Goal: Use online tool/utility: Utilize a website feature to perform a specific function

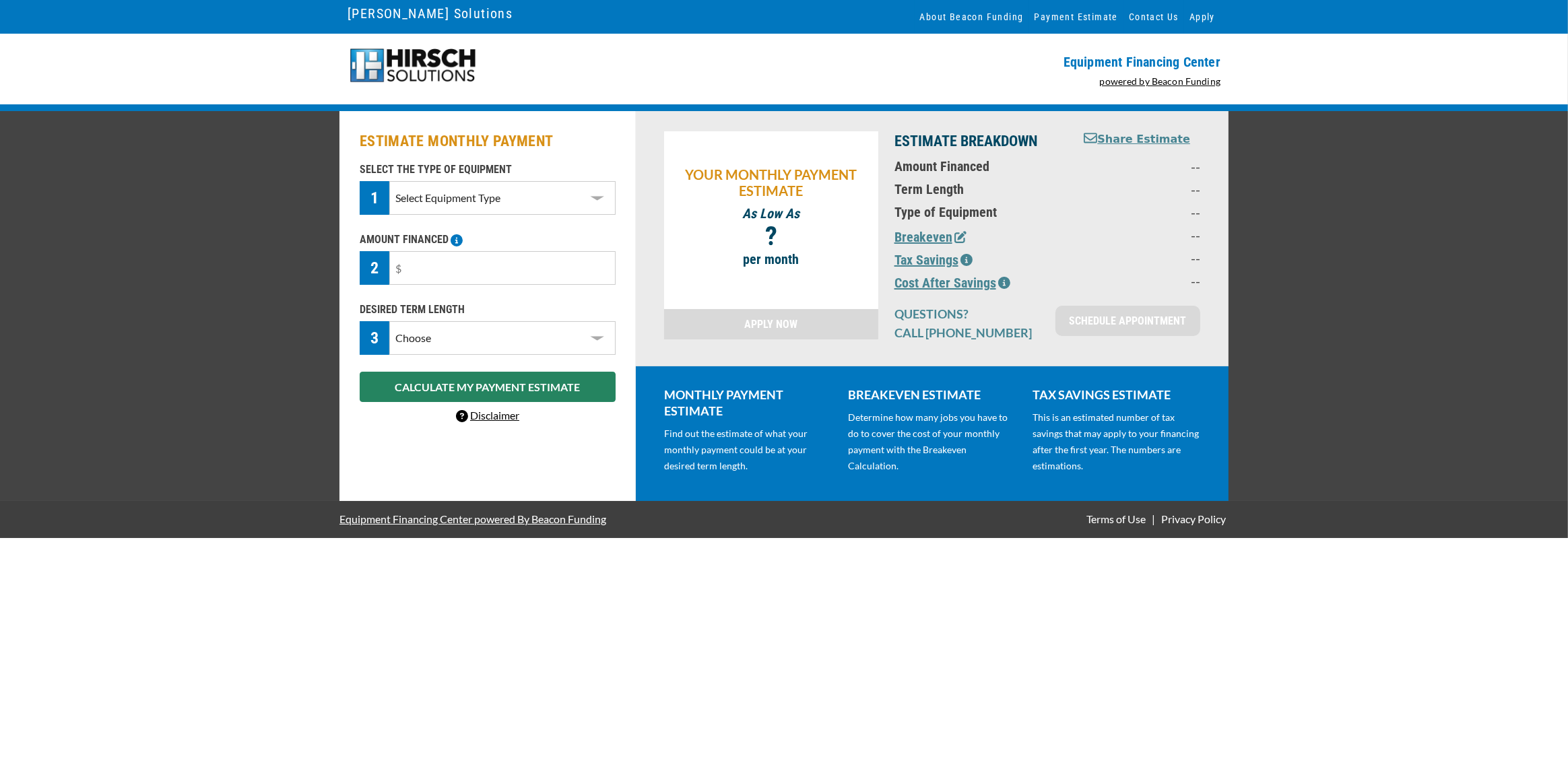
click at [523, 206] on select "Select Equipment Type DTG Printing Embroidery Screen Printing Software and Auto…" at bounding box center [503, 198] width 227 height 33
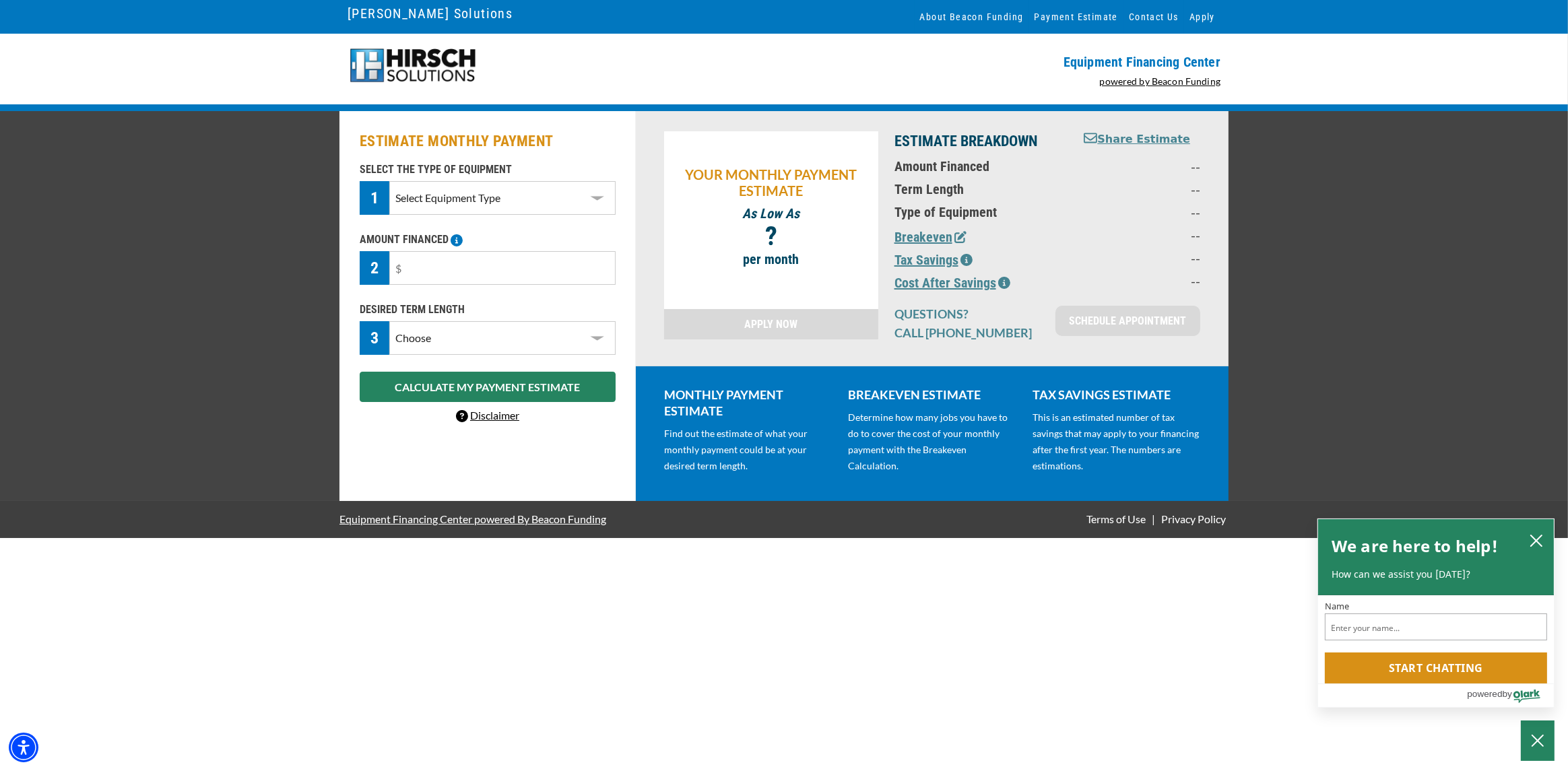
select select "1"
click at [389, 181] on select "Select Equipment Type DTG Printing Embroidery Screen Printing Software and Auto…" at bounding box center [503, 198] width 227 height 33
click at [474, 278] on input "text" at bounding box center [503, 267] width 227 height 33
drag, startPoint x: 474, startPoint y: 273, endPoint x: 312, endPoint y: 249, distance: 163.8
click at [312, 250] on div "ESTIMATE MONTHLY PAYMENT SELECT THE TYPE OF EQUIPMENT 1 Select Equipment Type D…" at bounding box center [784, 306] width 1568 height 390
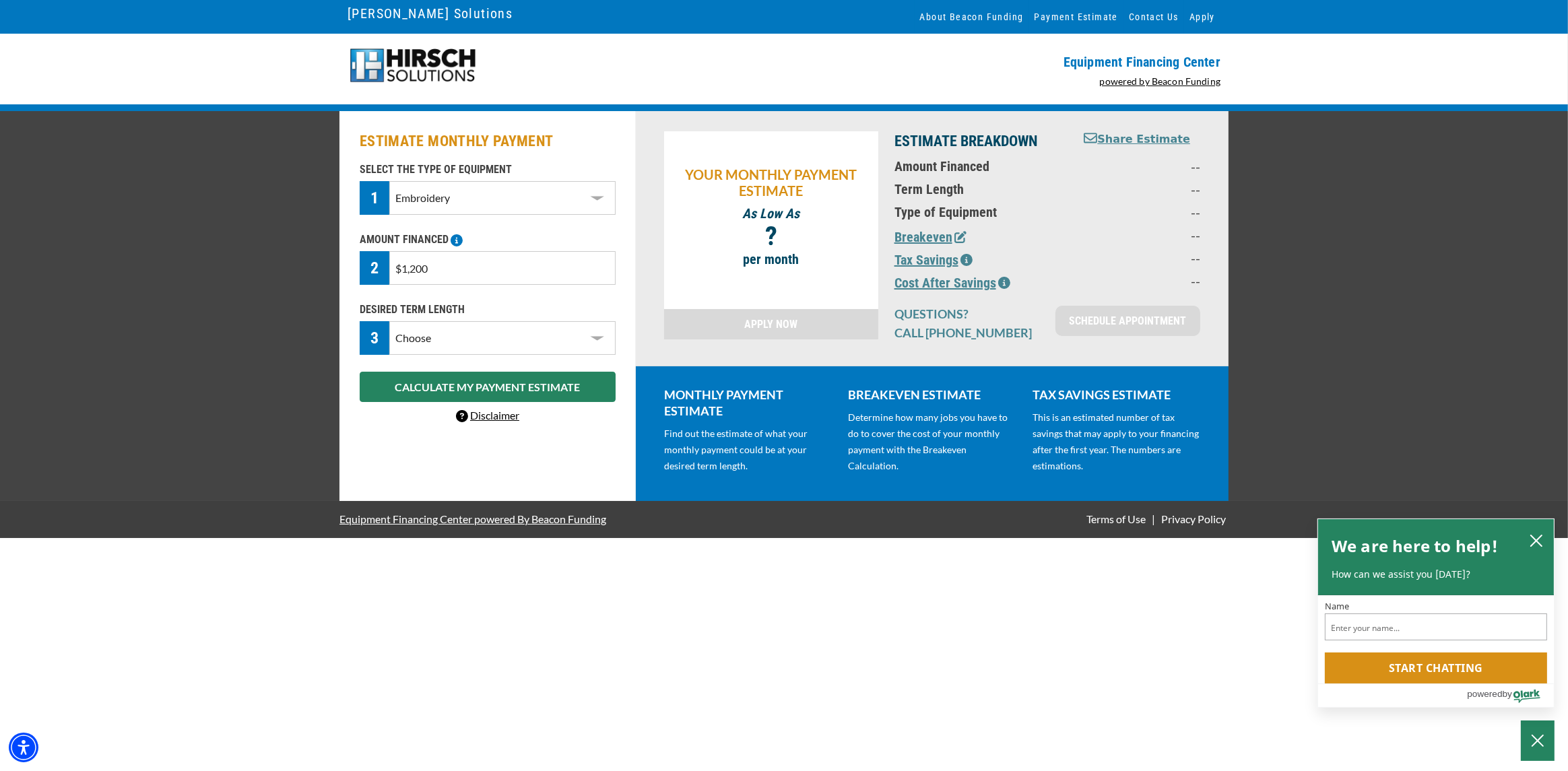
type input "$12,000"
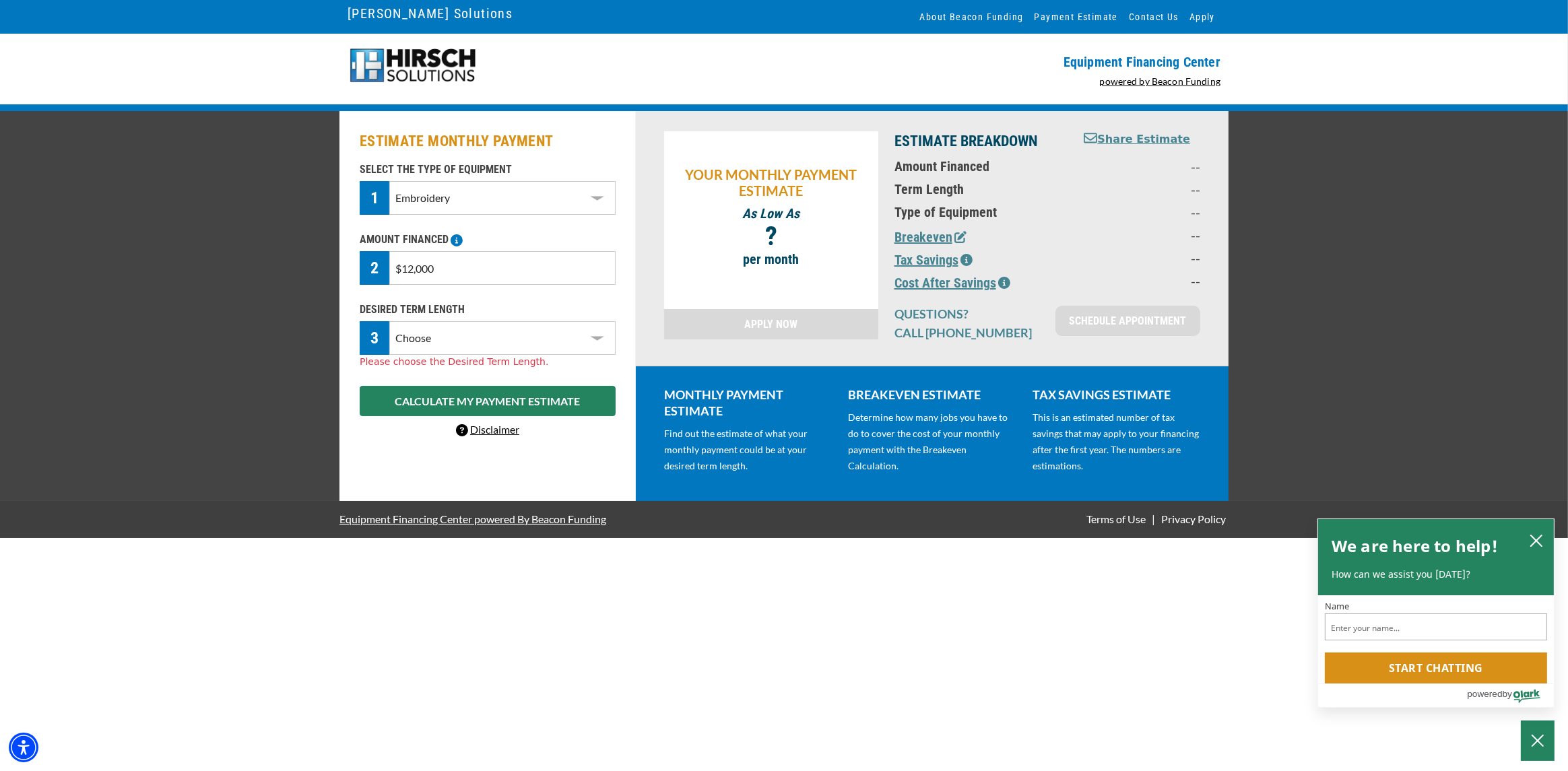
click at [526, 337] on select "Choose 36 Months 48 Months 60 Months" at bounding box center [503, 337] width 227 height 33
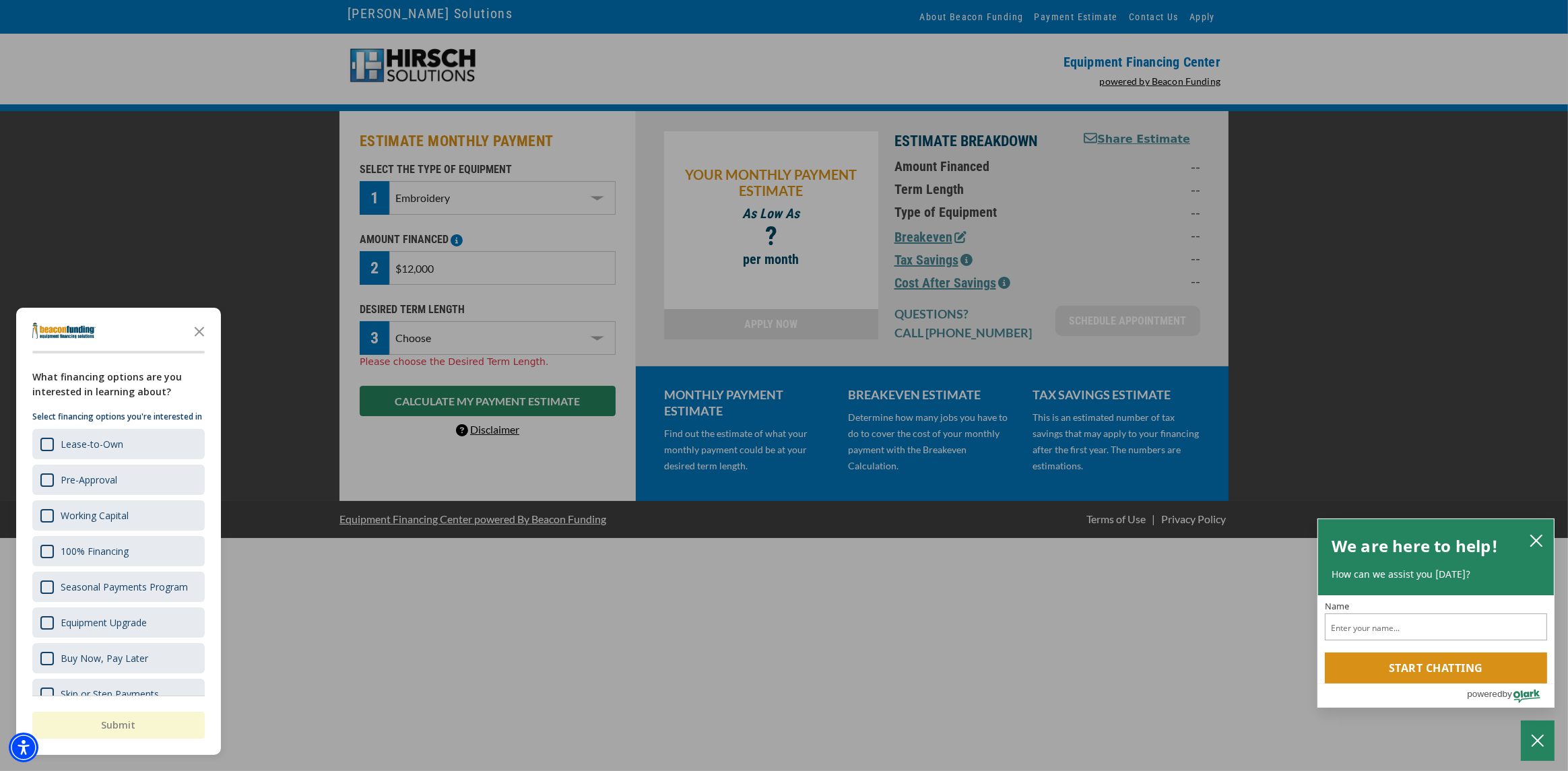
select select "36"
click at [389, 321] on select "Choose 36 Months 48 Months 60 Months" at bounding box center [503, 337] width 227 height 33
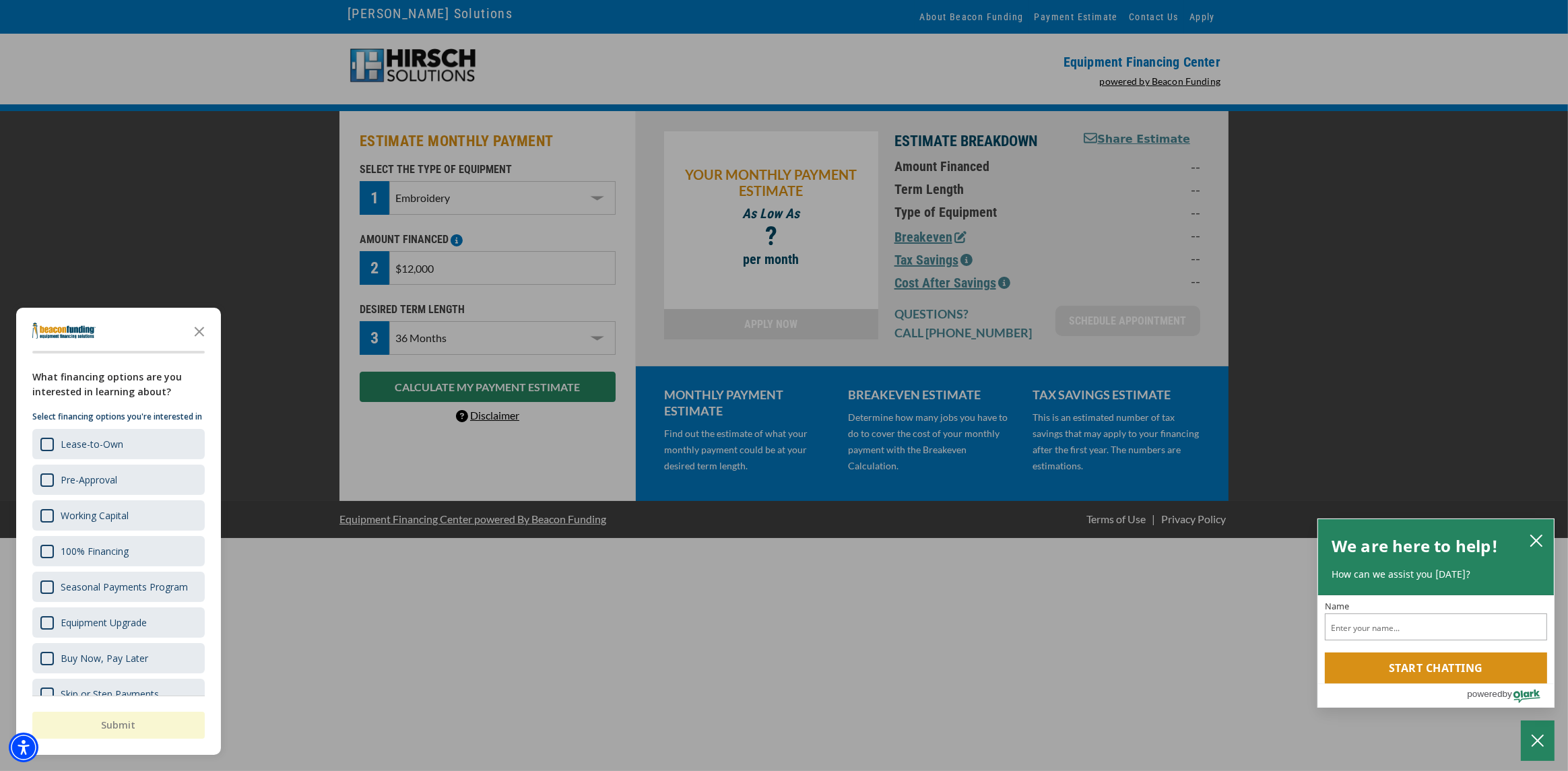
click at [439, 388] on div "button" at bounding box center [784, 386] width 1568 height 771
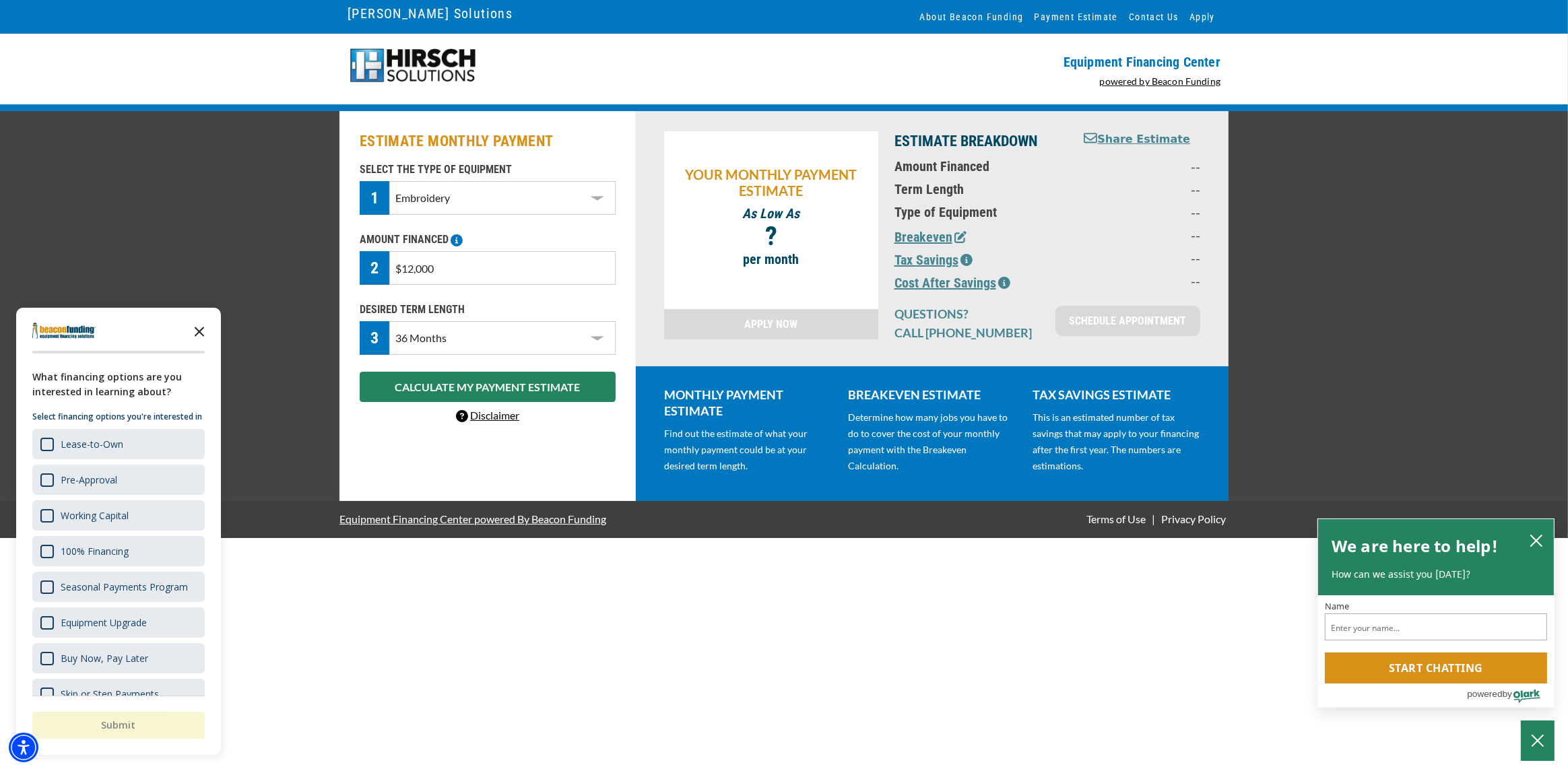
click at [201, 327] on icon "Close the survey" at bounding box center [199, 331] width 27 height 27
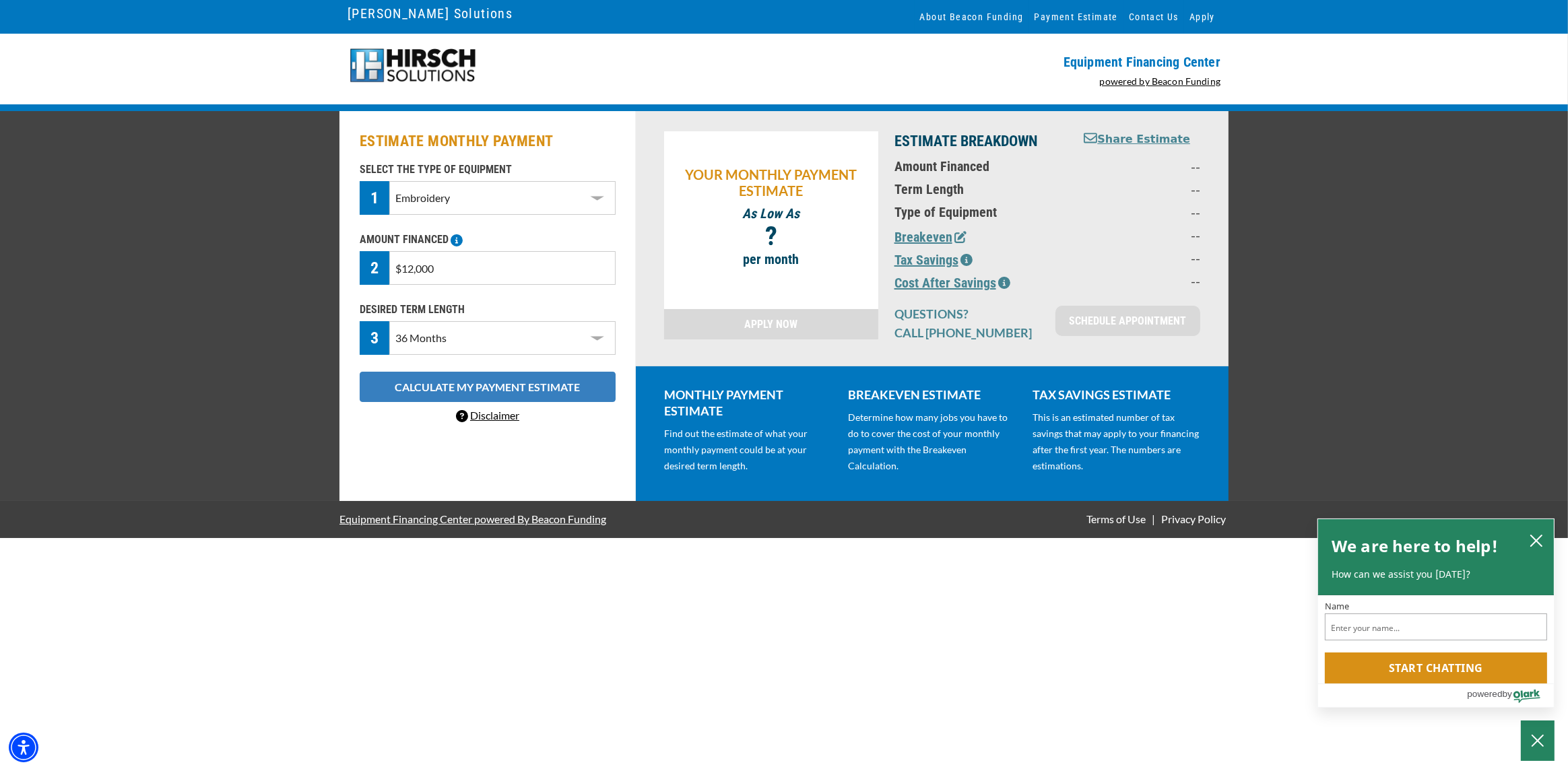
click at [503, 391] on button "CALCULATE MY PAYMENT ESTIMATE" at bounding box center [488, 386] width 256 height 30
